Goal: Transaction & Acquisition: Purchase product/service

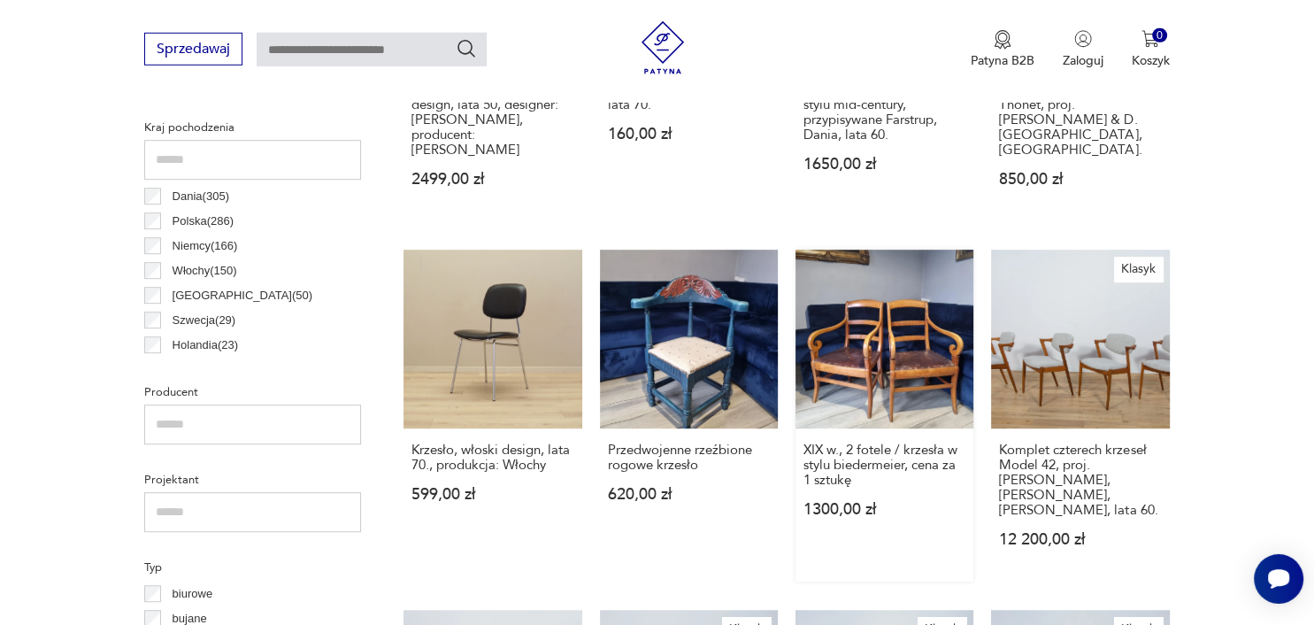
click at [882, 343] on link "XIX w., 2 fotele / krzesła w stylu biedermeier, cena za 1 sztukę 1300,00 zł" at bounding box center [885, 415] width 178 height 331
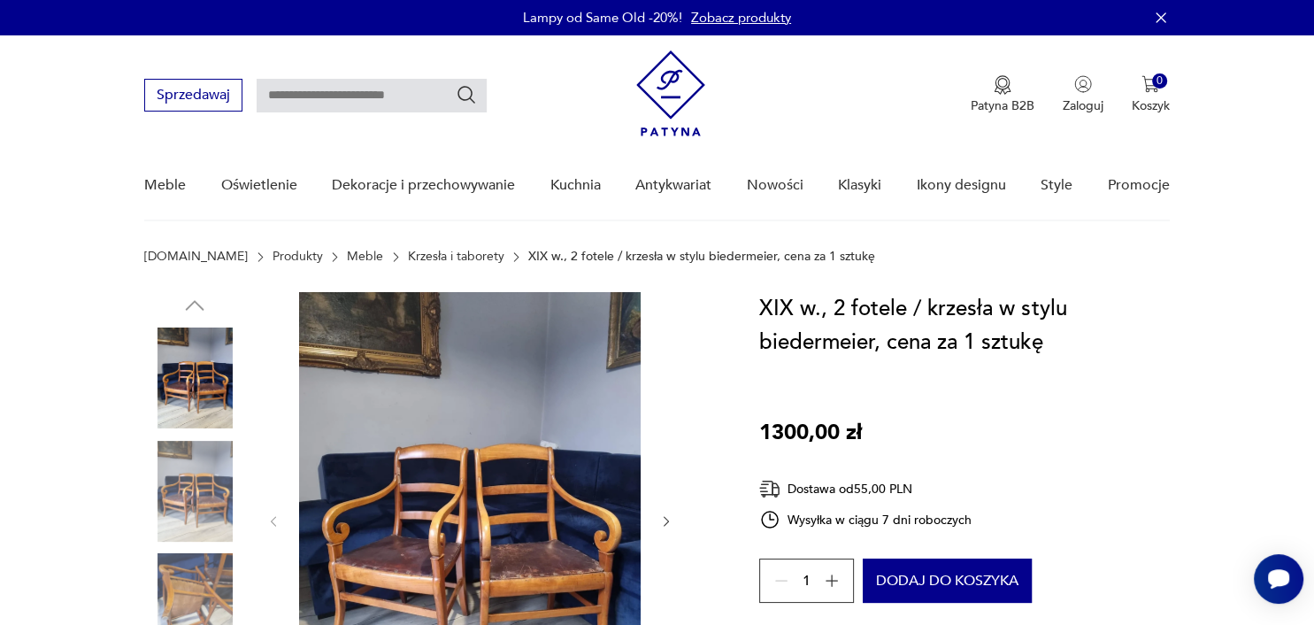
click at [525, 525] on img at bounding box center [470, 520] width 342 height 456
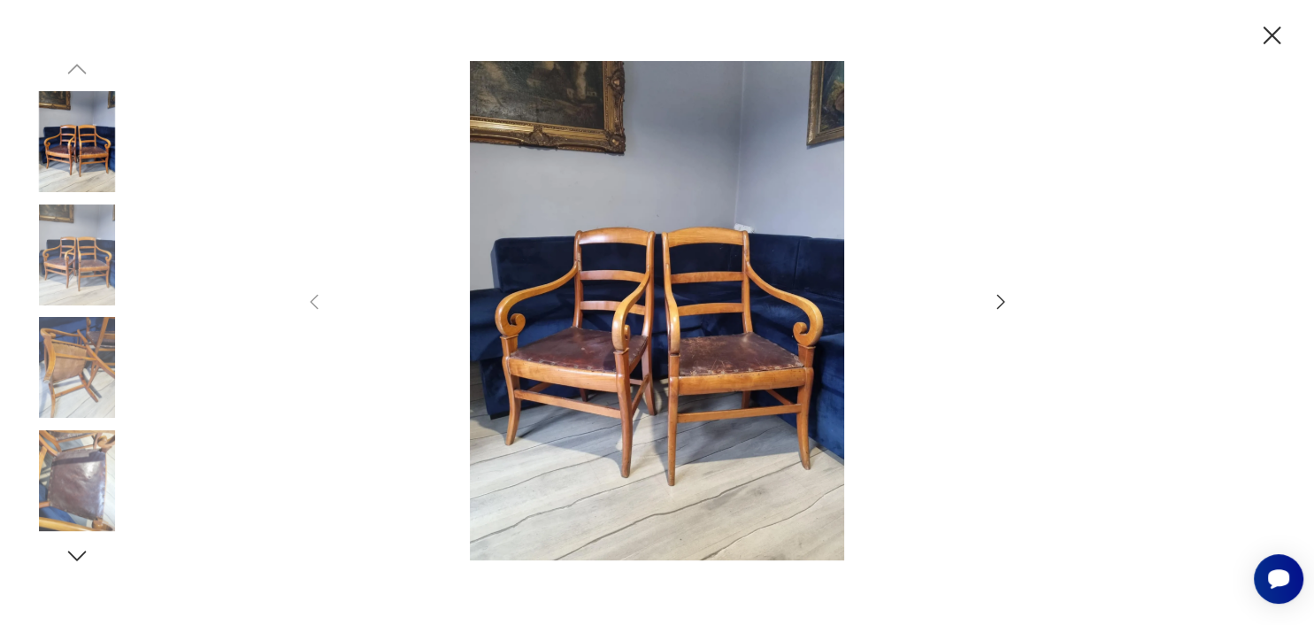
click at [1000, 295] on icon "button" at bounding box center [1000, 301] width 21 height 21
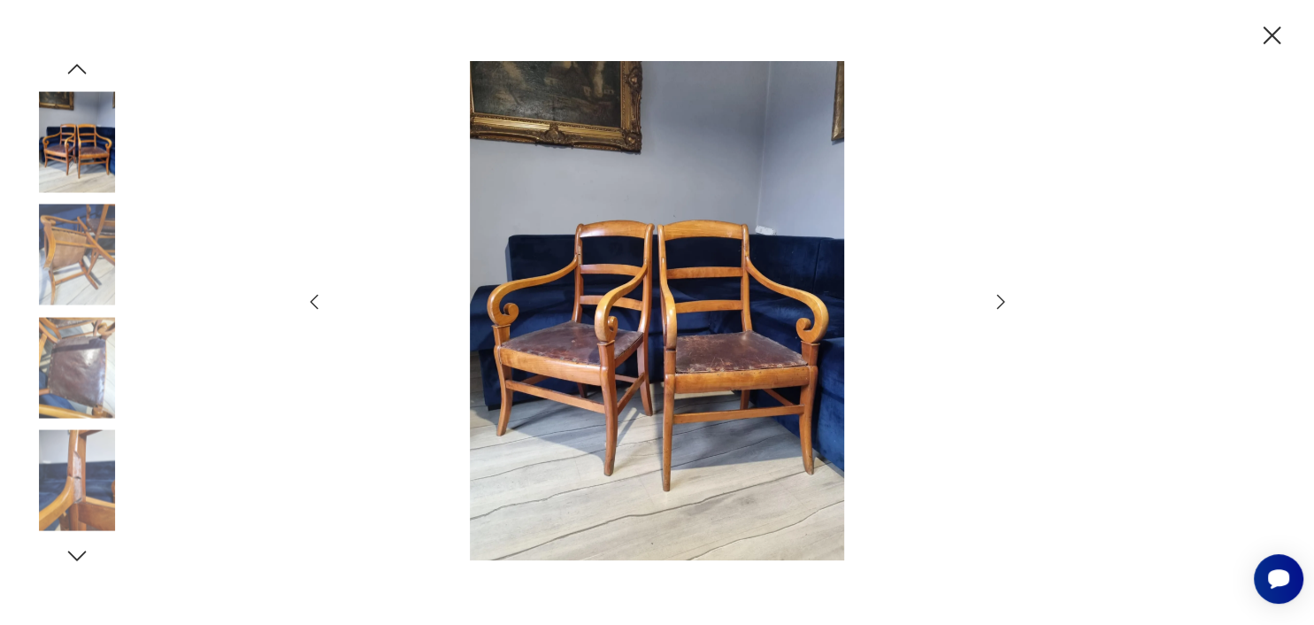
click at [1000, 295] on icon "button" at bounding box center [1000, 301] width 21 height 21
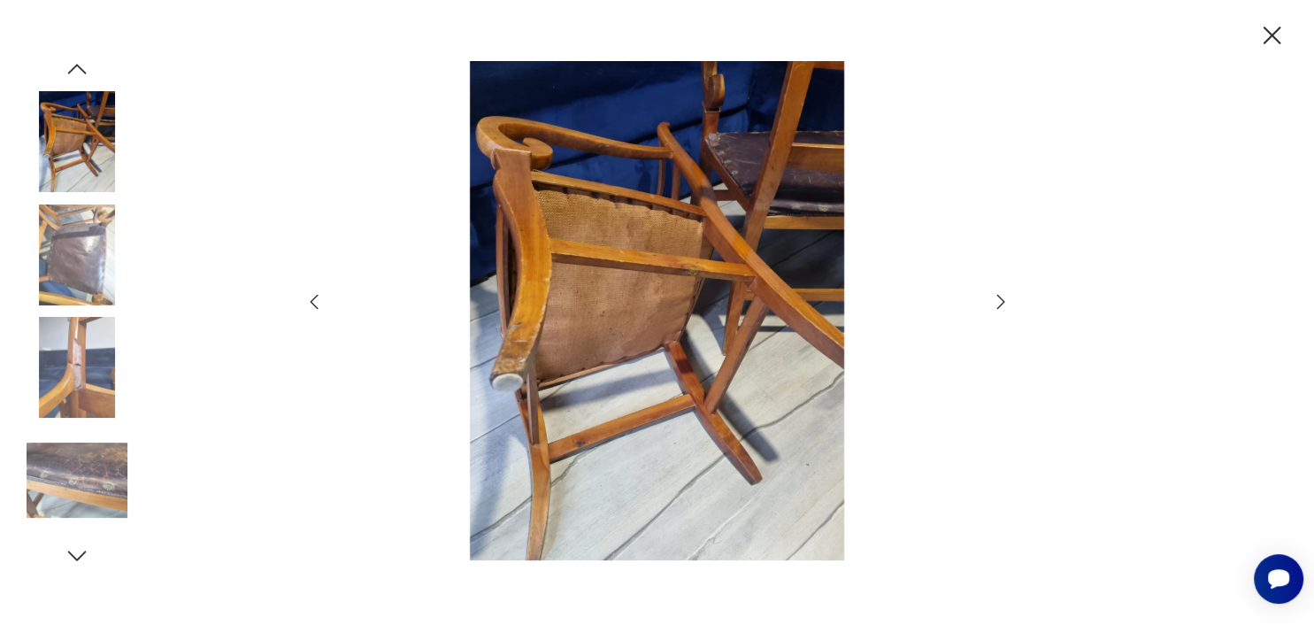
click at [1000, 295] on icon "button" at bounding box center [1000, 301] width 21 height 21
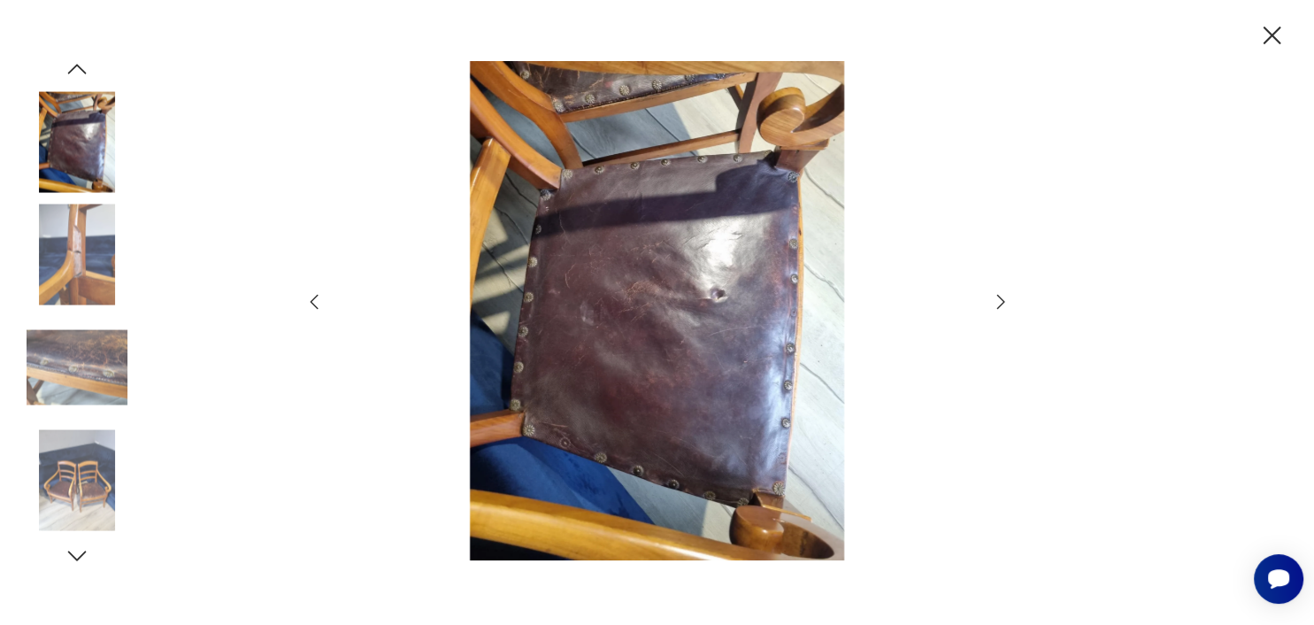
click at [1000, 295] on icon "button" at bounding box center [1000, 301] width 21 height 21
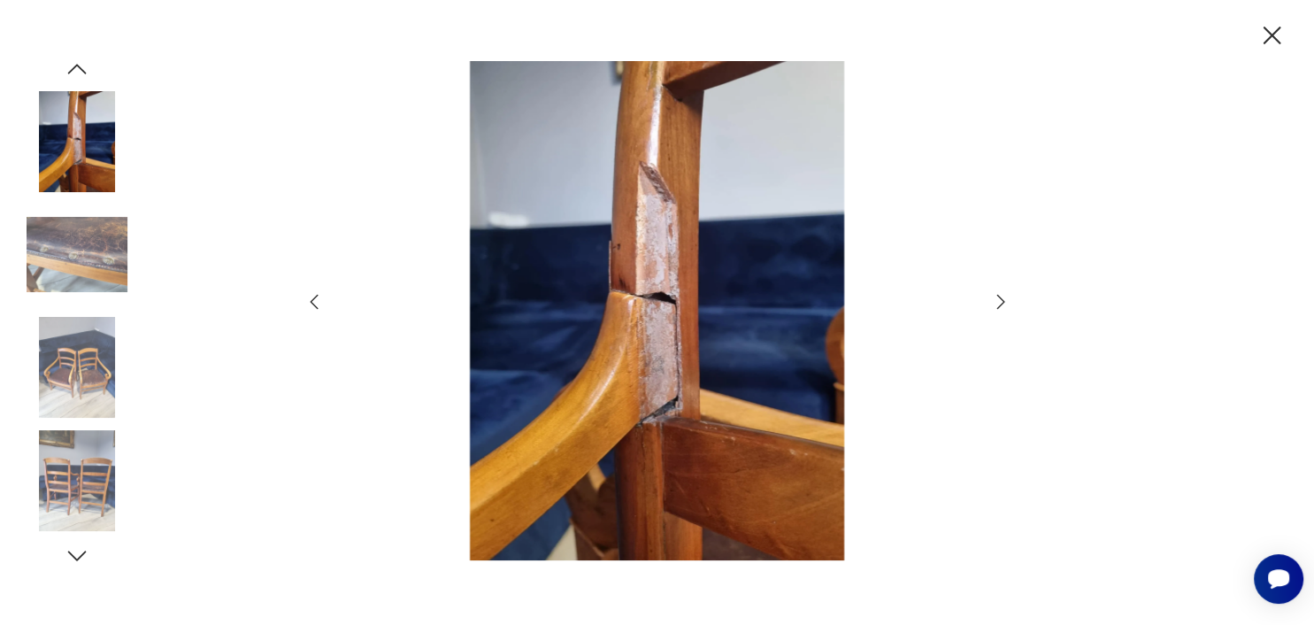
click at [1000, 295] on icon "button" at bounding box center [1000, 301] width 21 height 21
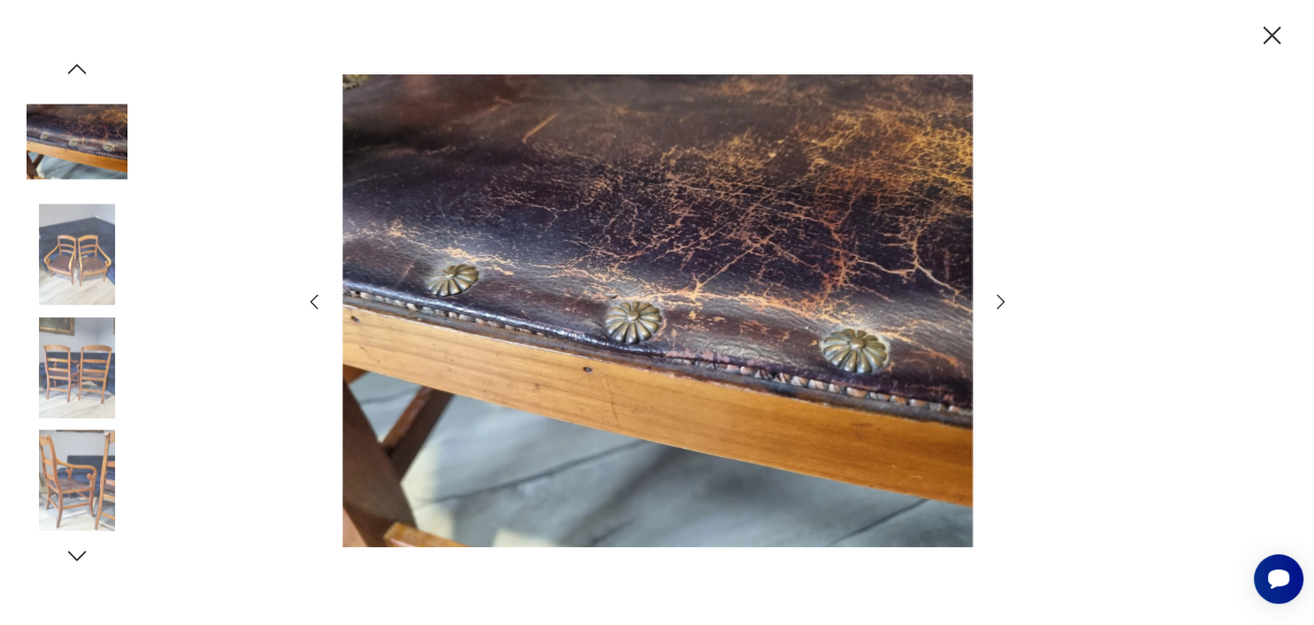
click at [1000, 295] on icon "button" at bounding box center [1000, 301] width 21 height 21
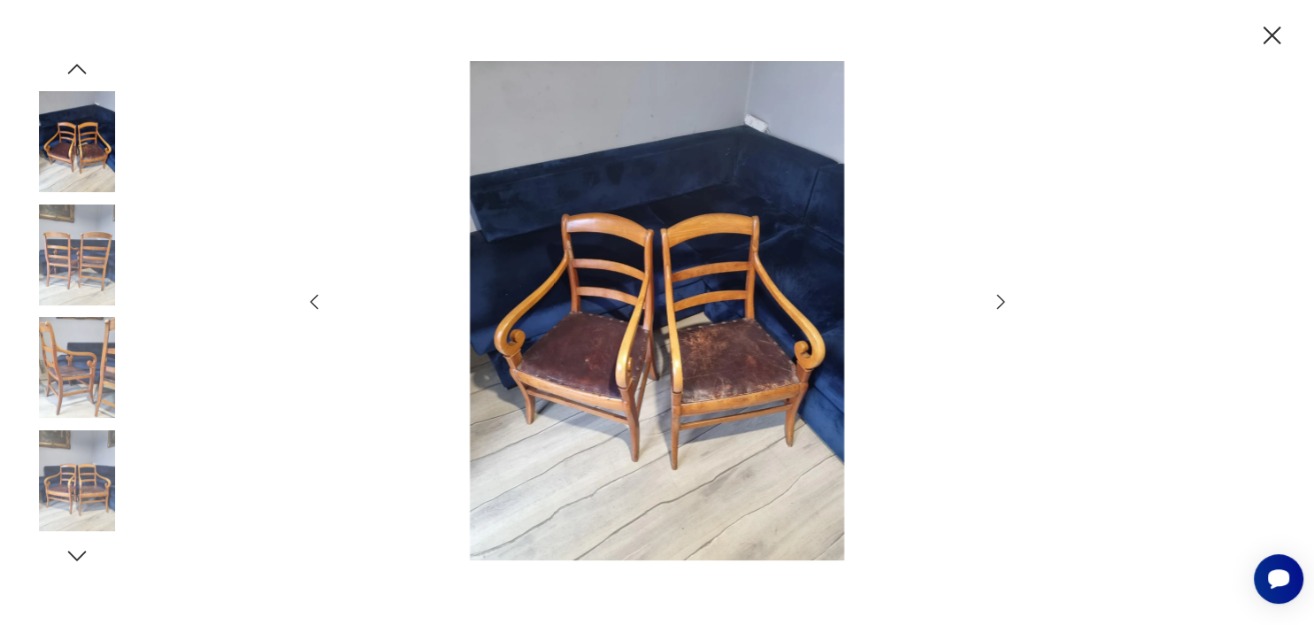
click at [1000, 295] on icon "button" at bounding box center [1000, 301] width 21 height 21
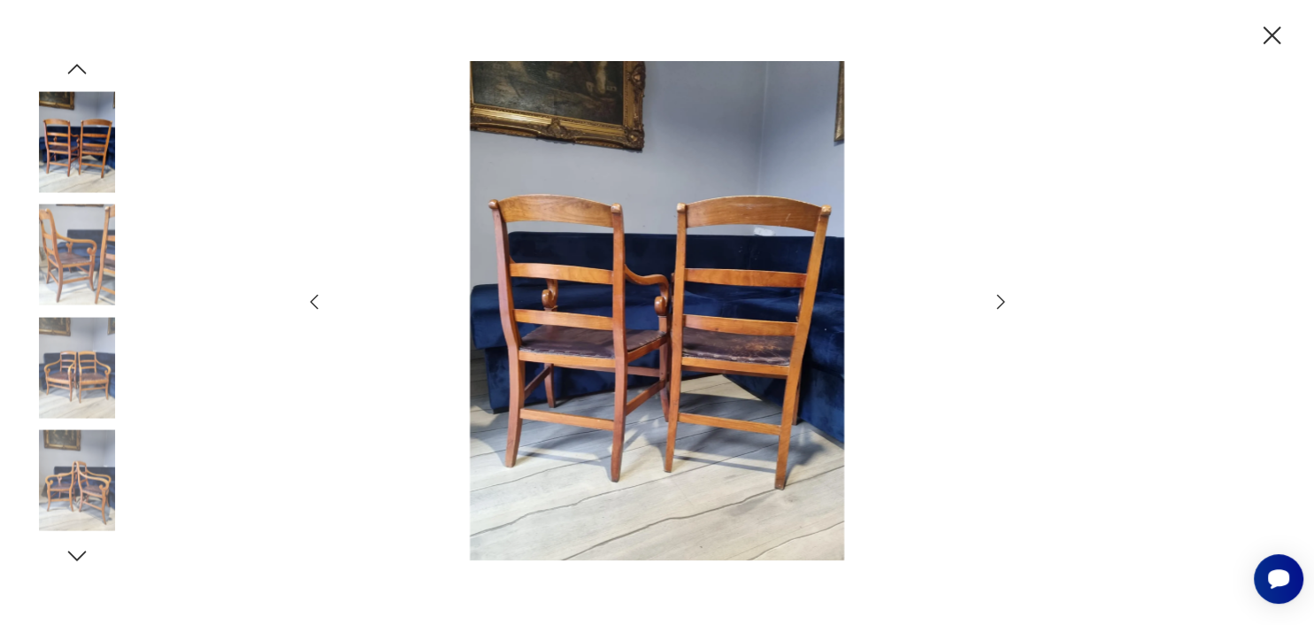
click at [1000, 295] on icon "button" at bounding box center [1000, 301] width 21 height 21
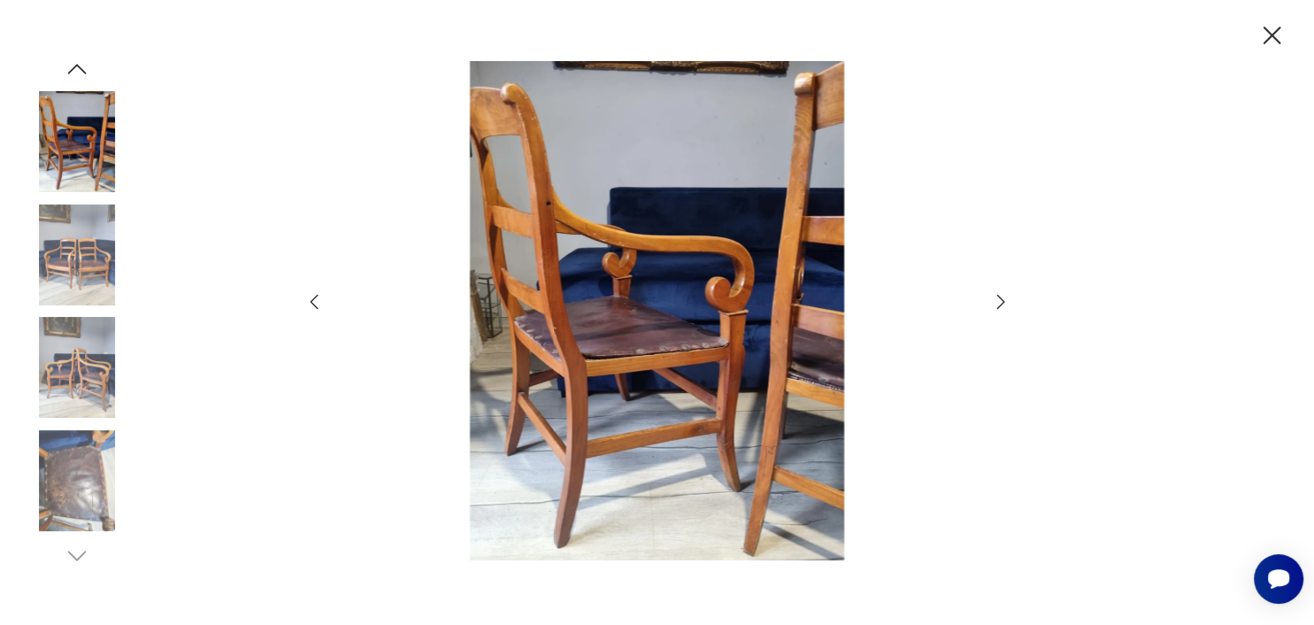
click at [1000, 295] on icon "button" at bounding box center [1000, 301] width 21 height 21
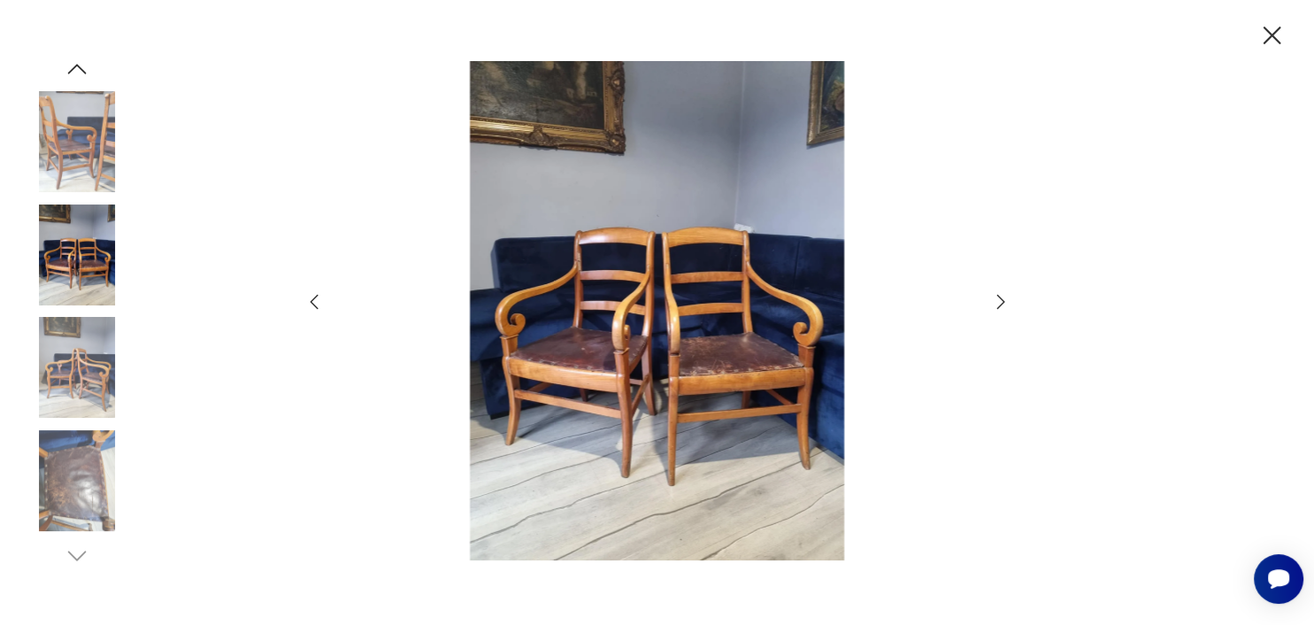
click at [1000, 295] on icon "button" at bounding box center [1000, 301] width 21 height 21
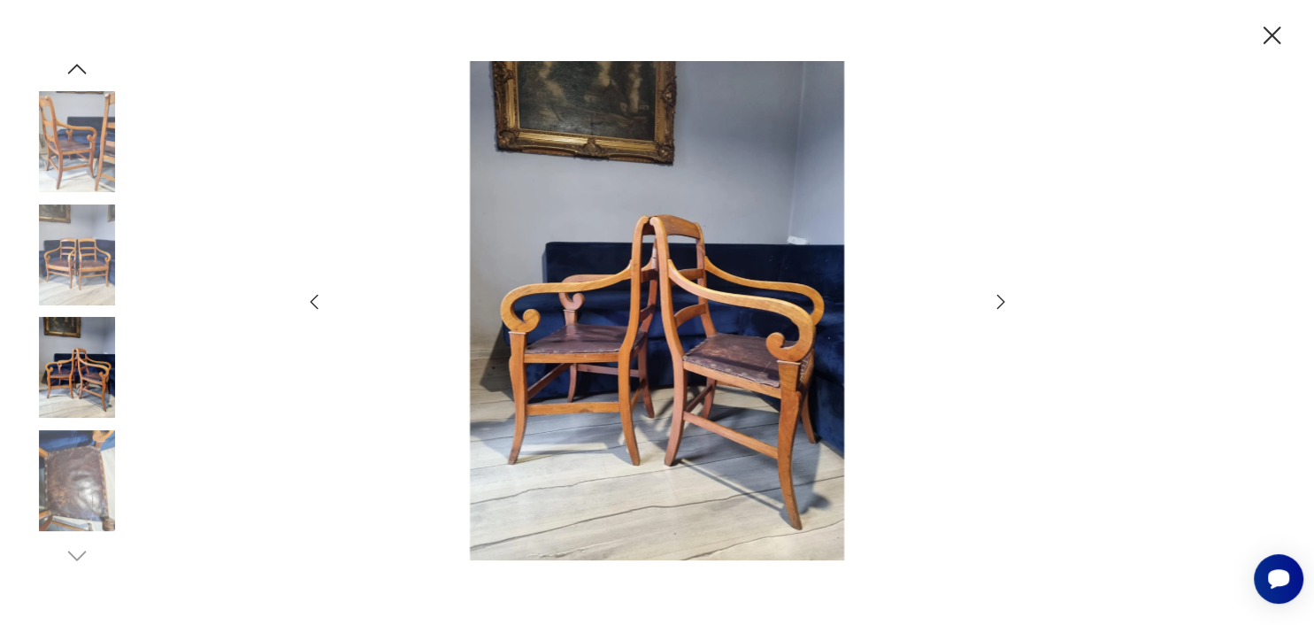
click at [1000, 295] on icon "button" at bounding box center [1000, 301] width 21 height 21
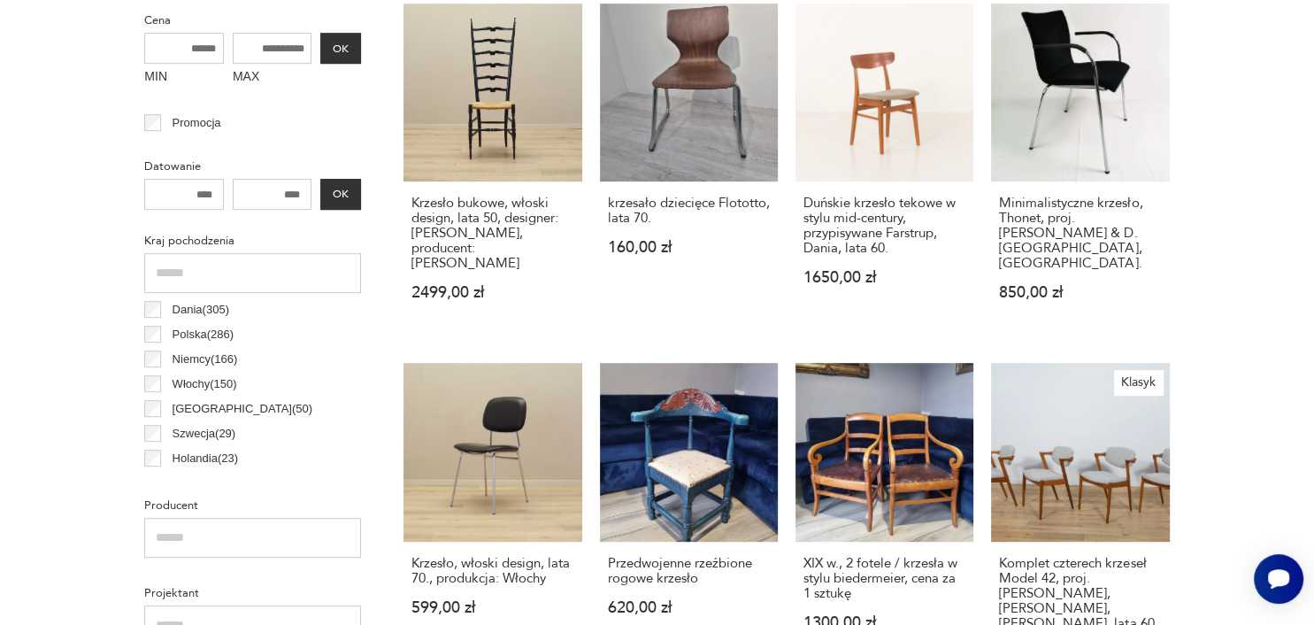
scroll to position [847, 0]
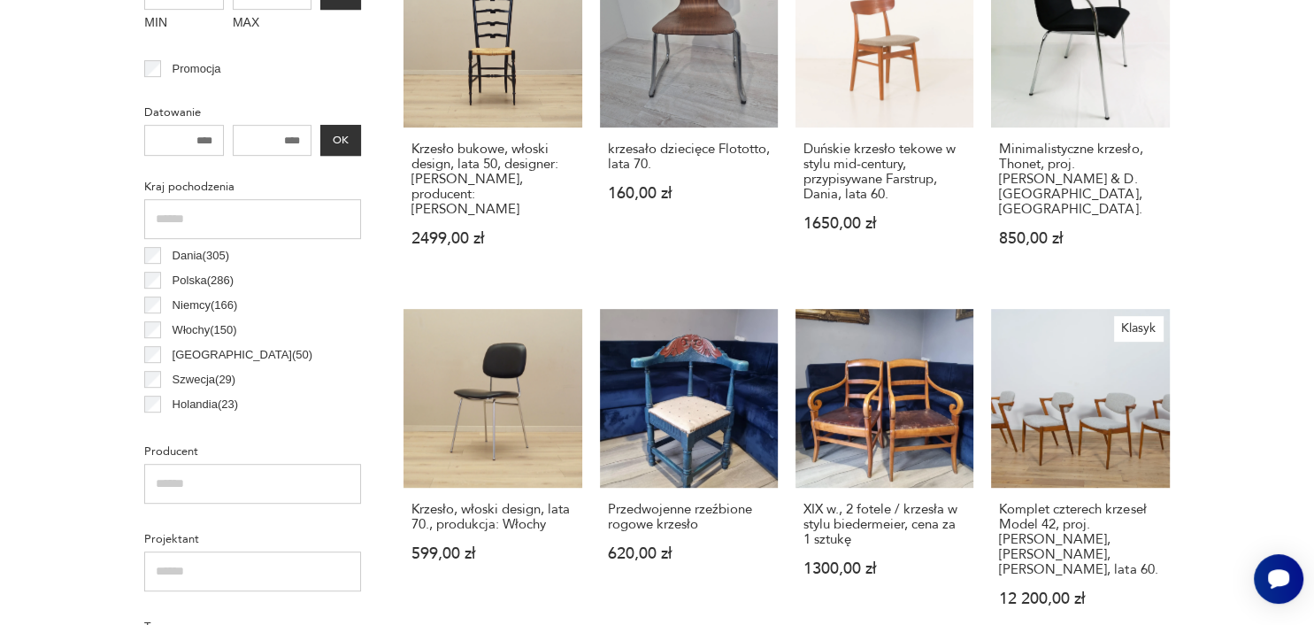
drag, startPoint x: 1313, startPoint y: 579, endPoint x: 1306, endPoint y: 586, distance: 10.0
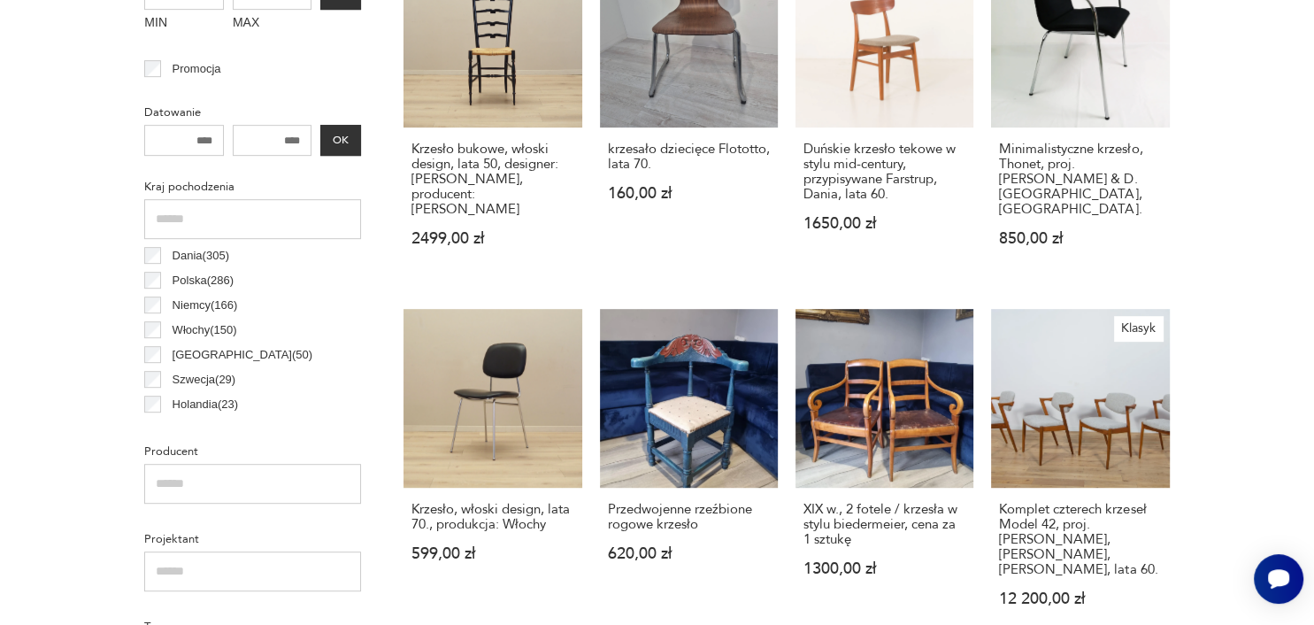
drag, startPoint x: 1306, startPoint y: 586, endPoint x: 1313, endPoint y: 598, distance: 13.9
drag, startPoint x: 1313, startPoint y: 598, endPoint x: 156, endPoint y: 164, distance: 1235.7
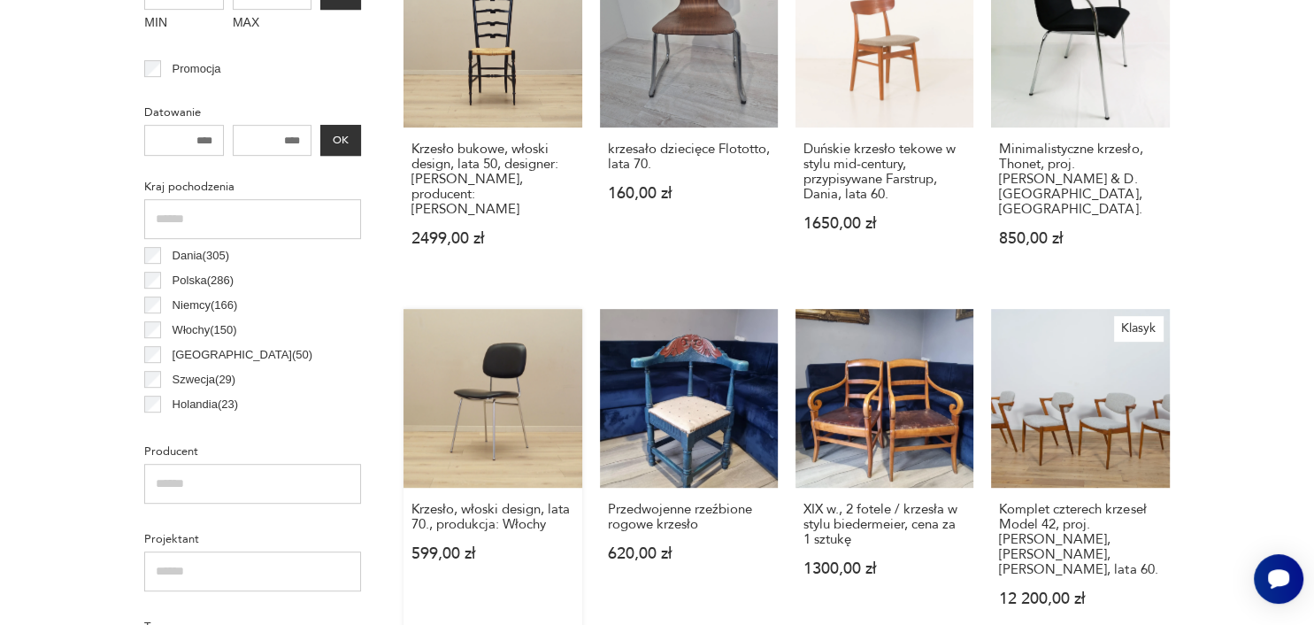
drag, startPoint x: 80, startPoint y: 192, endPoint x: 567, endPoint y: 301, distance: 499.7
